Goal: Entertainment & Leisure: Consume media (video, audio)

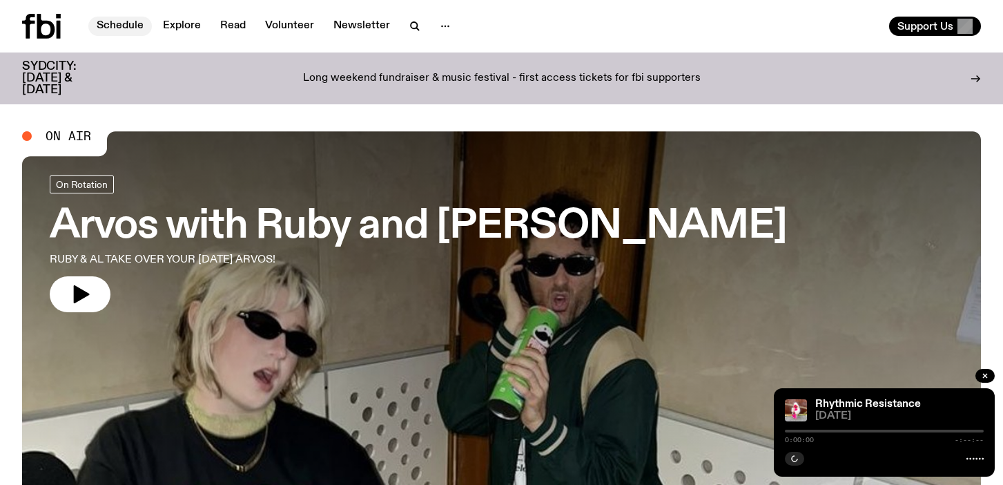
click at [124, 26] on link "Schedule" at bounding box center [120, 26] width 64 height 19
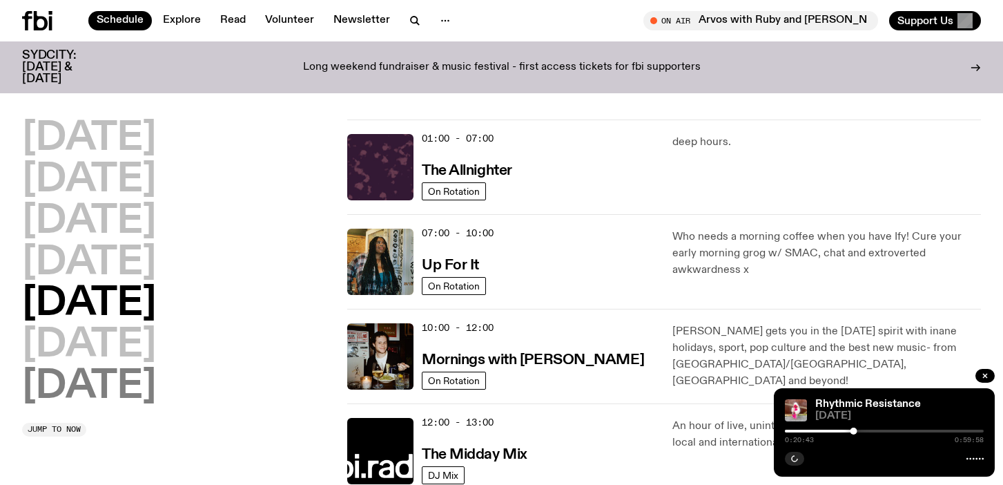
click at [113, 393] on h2 "[DATE]" at bounding box center [89, 386] width 134 height 39
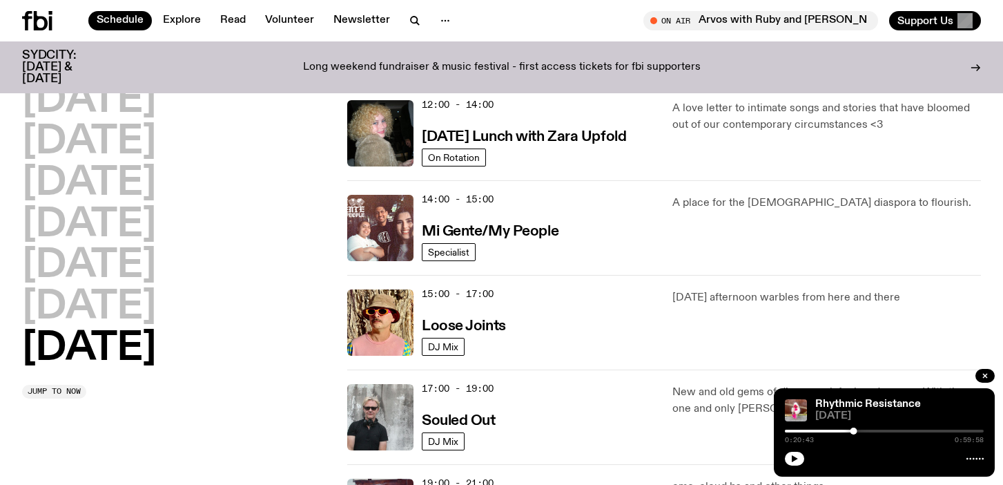
scroll to position [586, 0]
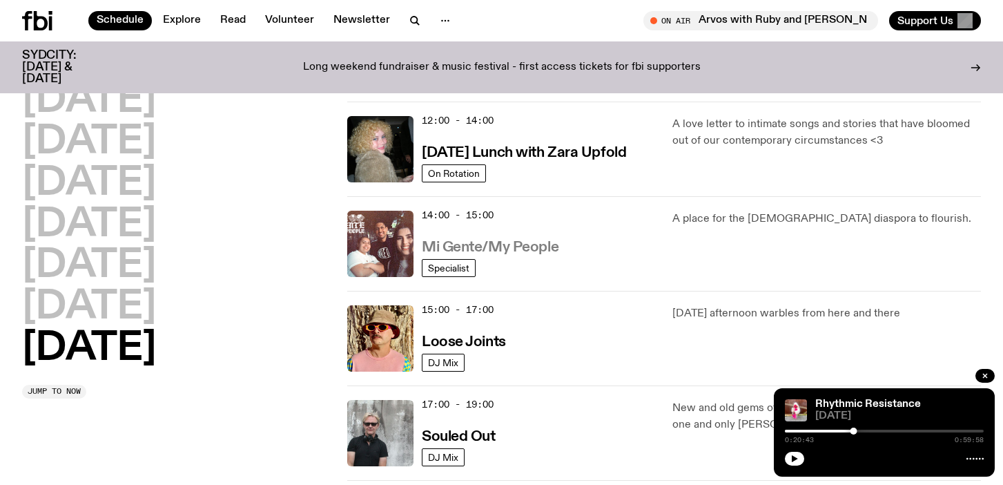
click at [495, 247] on h3 "Mi Gente/My People" at bounding box center [490, 247] width 137 height 15
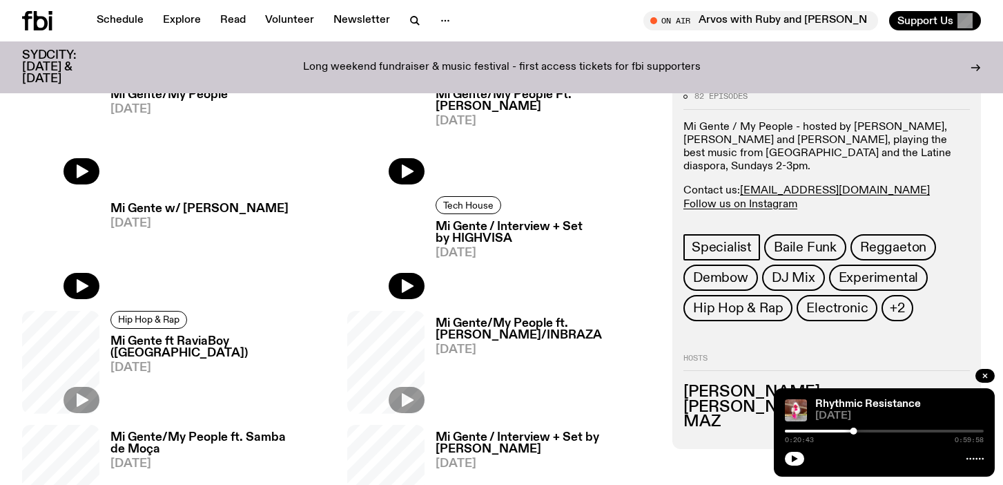
scroll to position [570, 0]
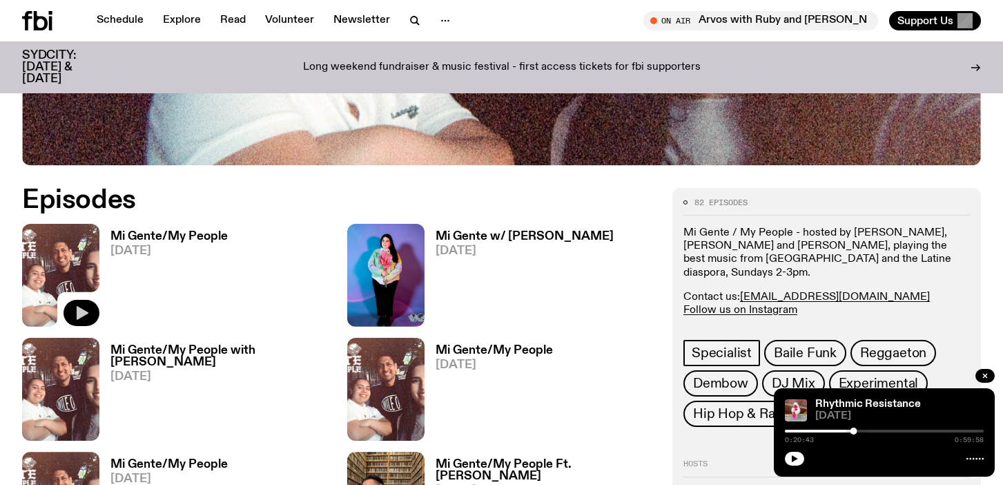
click at [86, 309] on icon "button" at bounding box center [81, 313] width 17 height 17
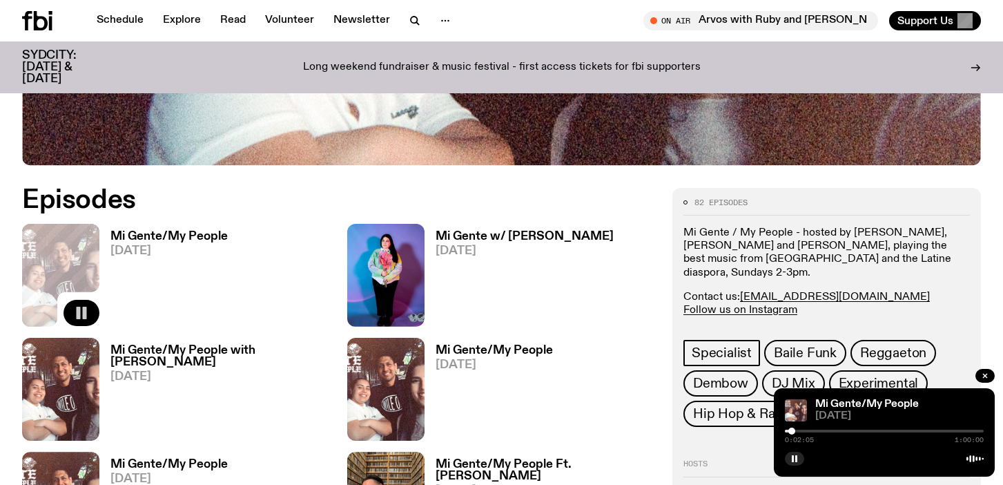
click at [794, 431] on div at bounding box center [792, 430] width 7 height 7
click at [799, 430] on div at bounding box center [798, 430] width 7 height 7
drag, startPoint x: 799, startPoint y: 430, endPoint x: 807, endPoint y: 430, distance: 8.3
click at [807, 430] on div at bounding box center [803, 430] width 7 height 7
drag, startPoint x: 737, startPoint y: 446, endPoint x: 781, endPoint y: 454, distance: 44.8
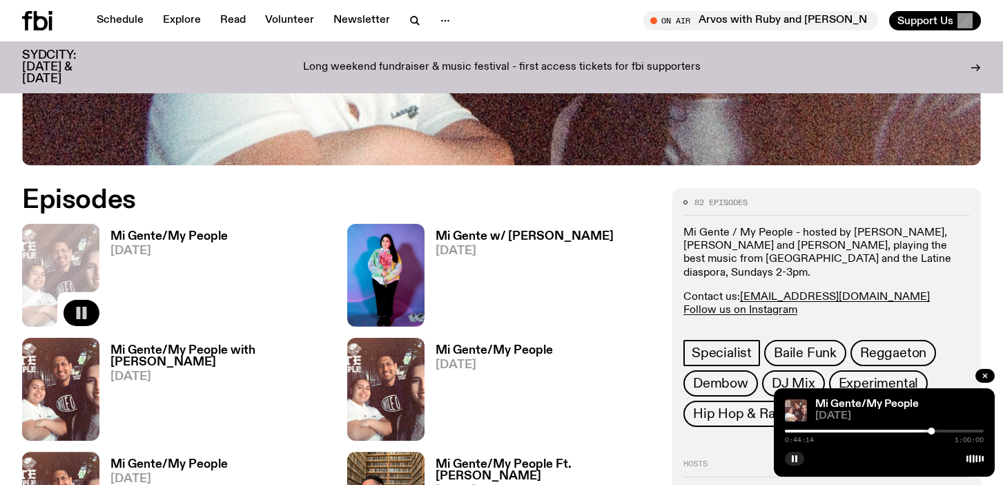
click at [744, 460] on h2 "Hosts" at bounding box center [827, 468] width 287 height 17
click at [794, 459] on rect "button" at bounding box center [793, 458] width 2 height 7
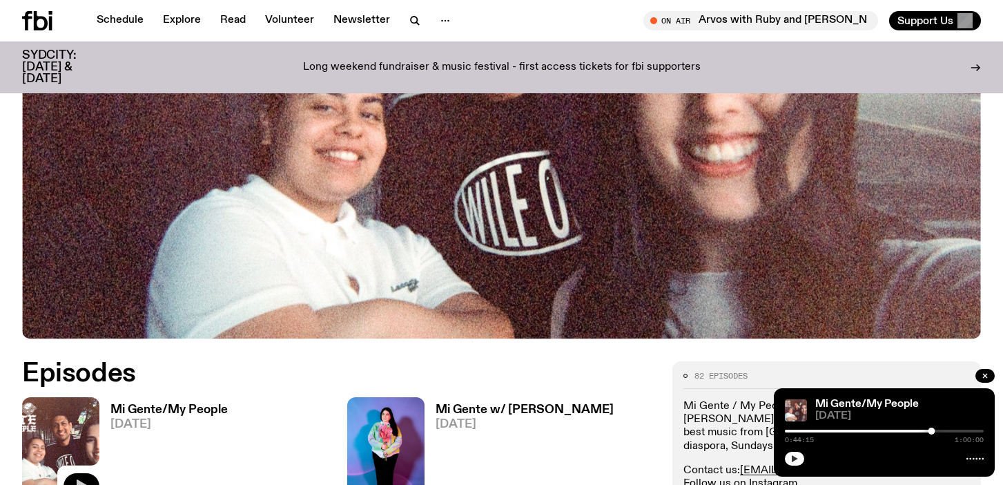
scroll to position [396, 0]
click at [798, 459] on icon "button" at bounding box center [795, 458] width 8 height 8
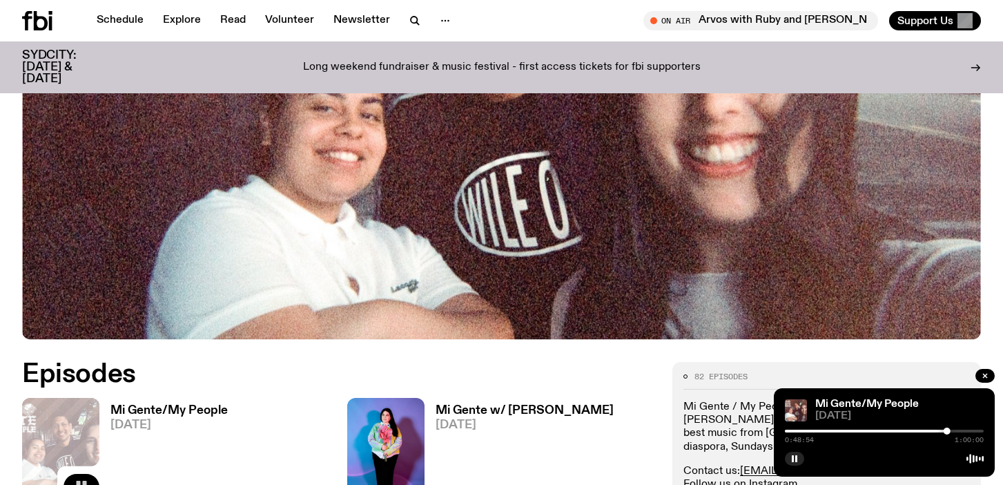
drag, startPoint x: 800, startPoint y: 462, endPoint x: 811, endPoint y: 457, distance: 11.4
click at [800, 462] on button "button" at bounding box center [794, 459] width 19 height 14
